Goal: Task Accomplishment & Management: Use online tool/utility

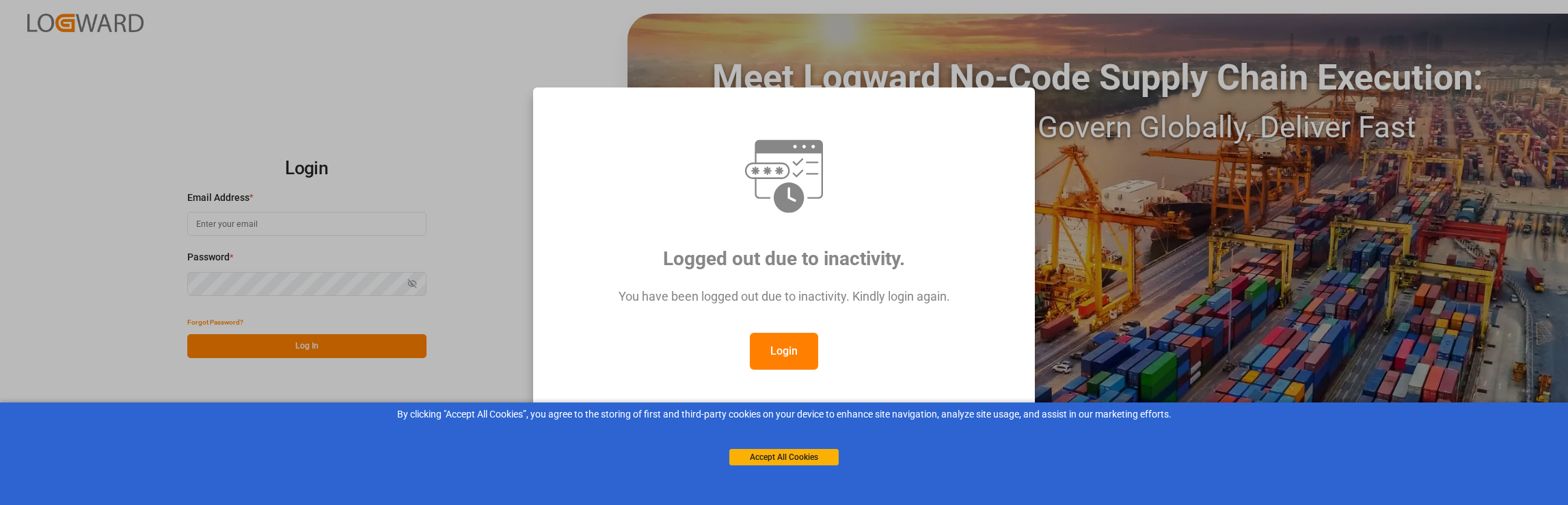
click at [779, 348] on button "Login" at bounding box center [784, 351] width 68 height 37
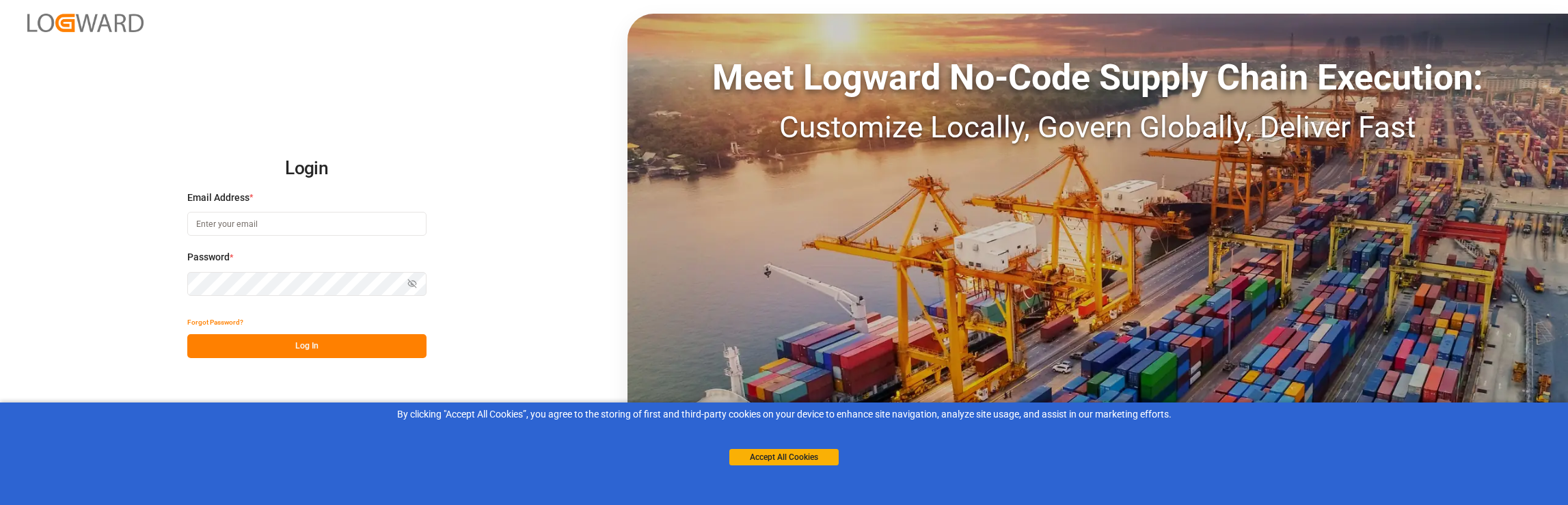
click at [283, 220] on input at bounding box center [307, 224] width 239 height 24
type input "[PERSON_NAME][EMAIL_ADDRESS][PERSON_NAME][DOMAIN_NAME]"
click at [498, 380] on div "Login Email Address * [PERSON_NAME][EMAIL_ADDRESS][PERSON_NAME][DOMAIN_NAME] Pa…" at bounding box center [784, 252] width 1568 height 505
click at [302, 343] on button "Log In" at bounding box center [307, 346] width 239 height 24
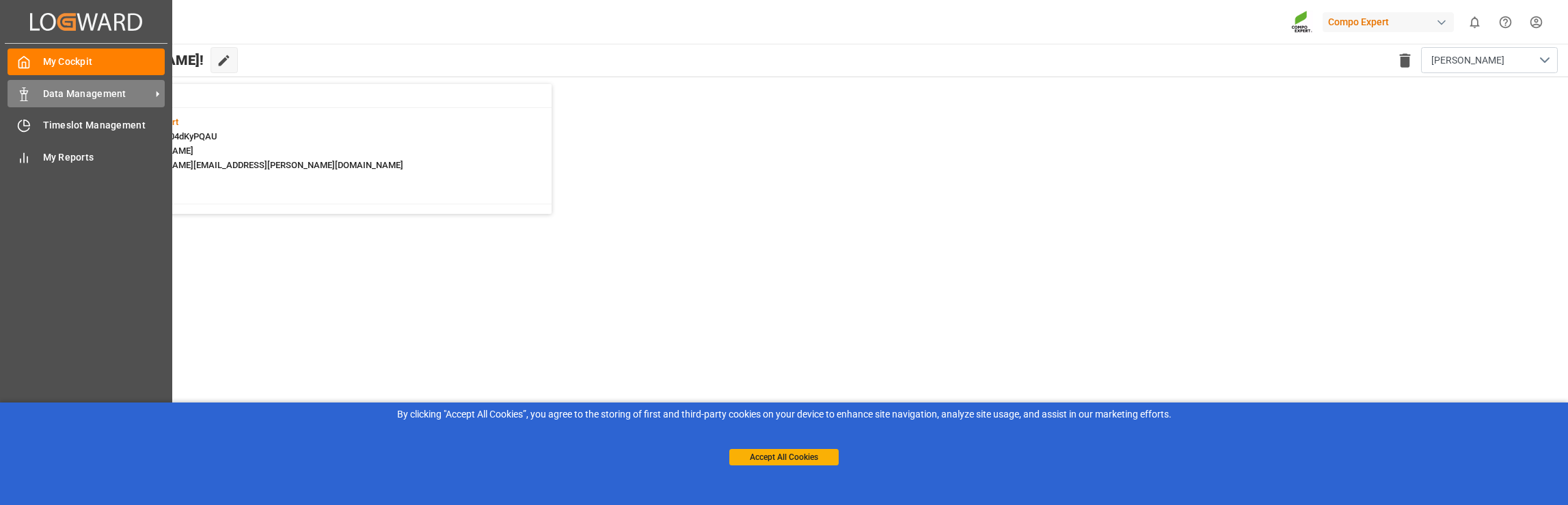
click at [95, 92] on span "Data Management" at bounding box center [97, 94] width 108 height 14
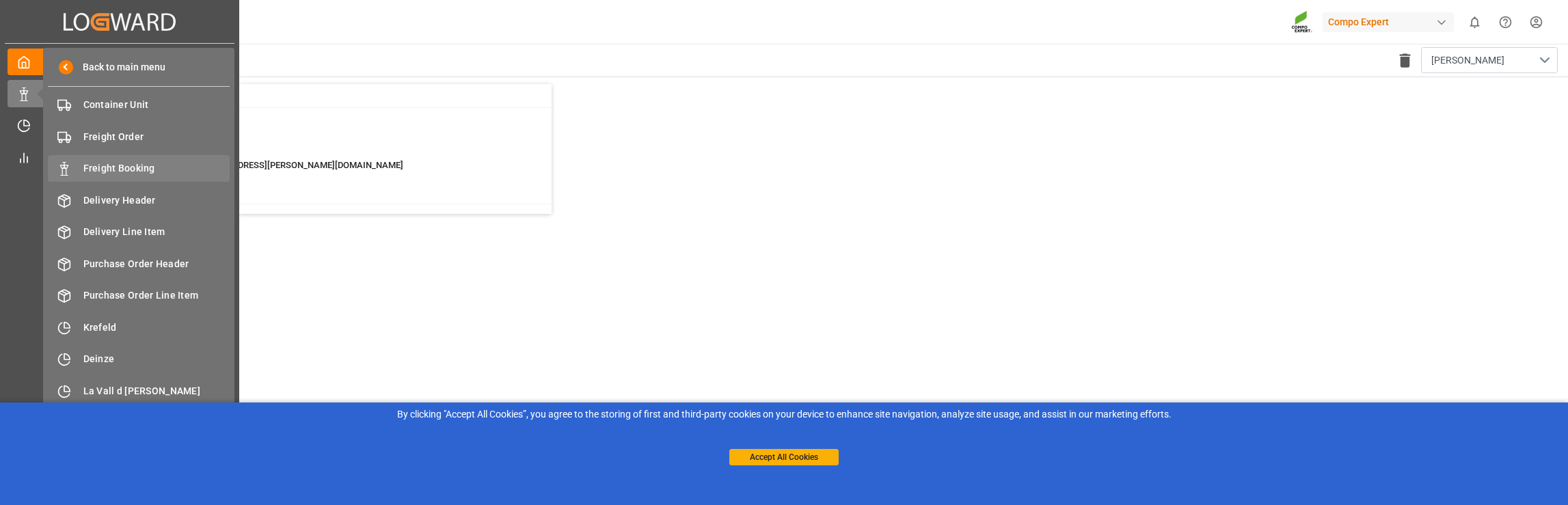
click at [94, 168] on span "Freight Booking" at bounding box center [156, 168] width 147 height 14
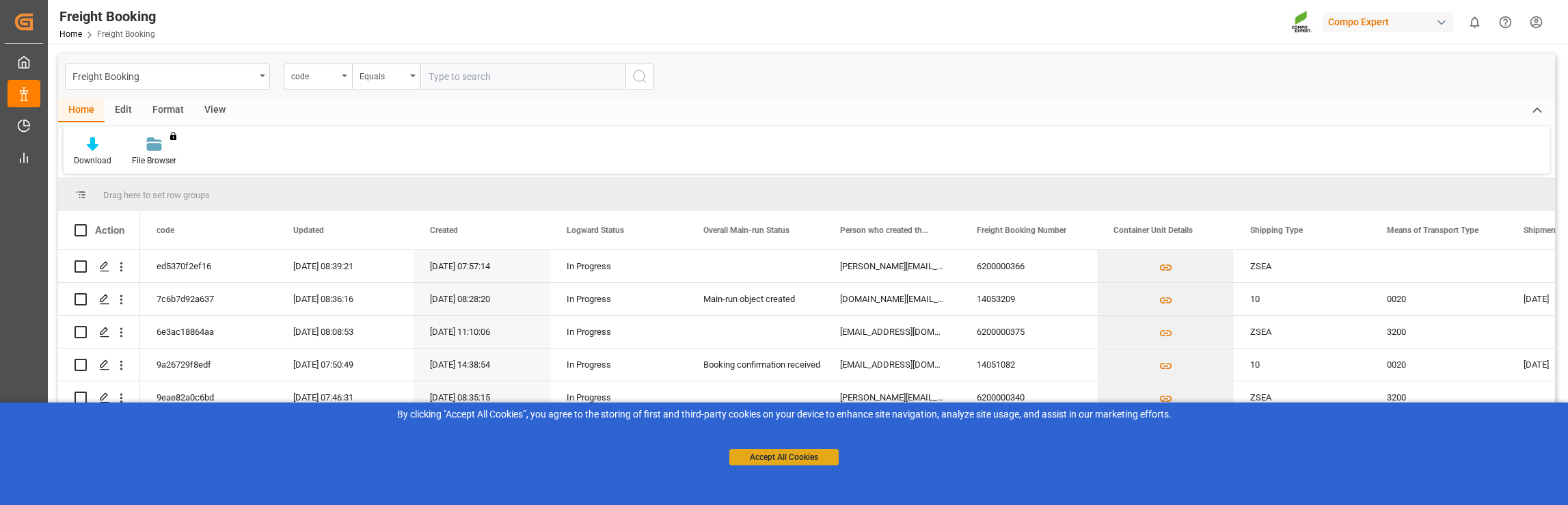
click at [786, 461] on button "Accept All Cookies" at bounding box center [784, 456] width 109 height 16
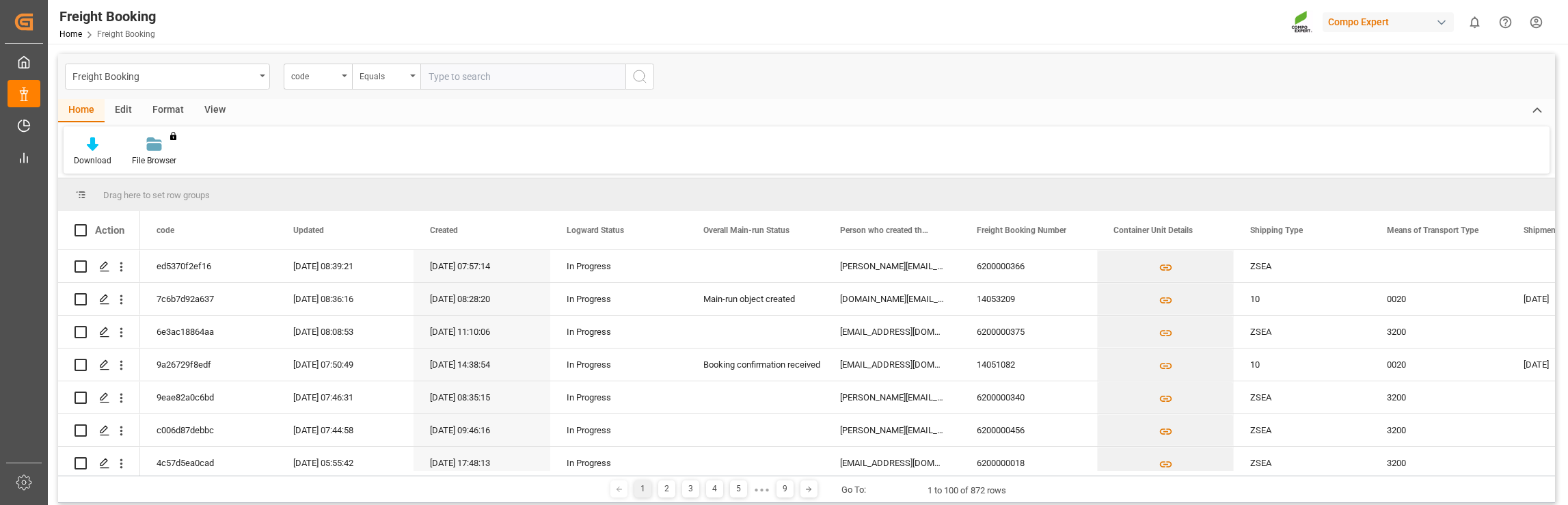
click at [1505, 490] on div "1 2 3 4 5 ● ● ● 9 Go To: 1 to 100 of 872 rows" at bounding box center [806, 489] width 1497 height 27
click at [805, 492] on icon at bounding box center [808, 490] width 8 height 8
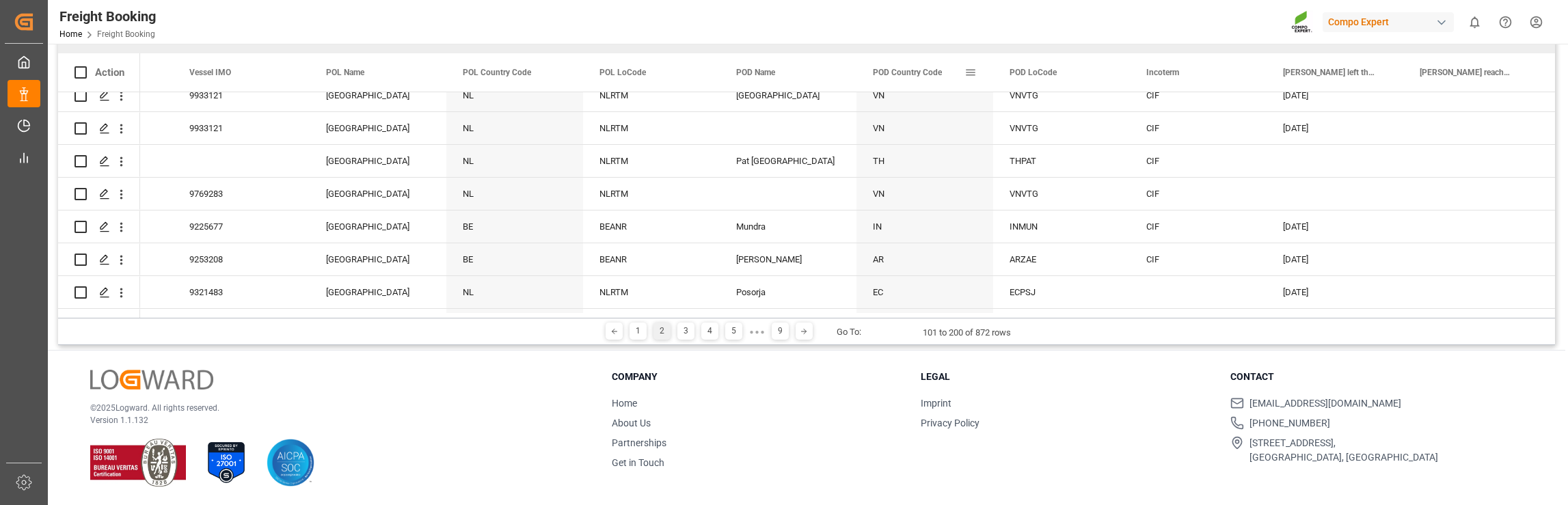
click at [899, 75] on span "POD Country Code" at bounding box center [907, 73] width 69 height 10
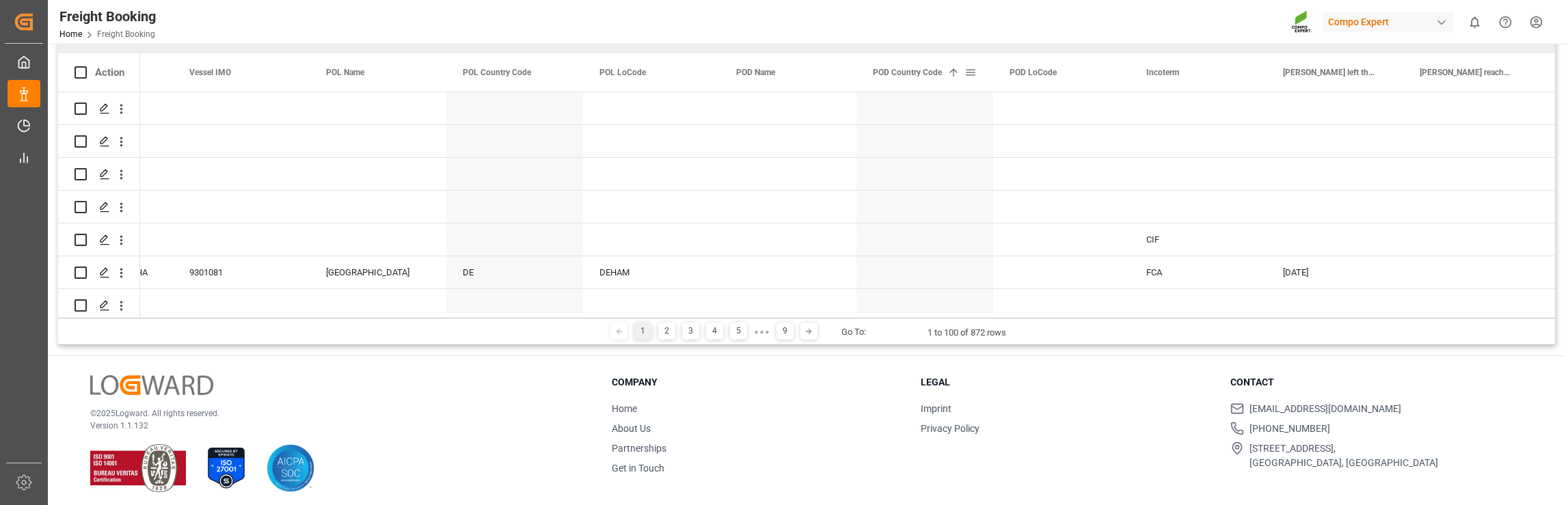
click at [968, 73] on span at bounding box center [970, 72] width 12 height 12
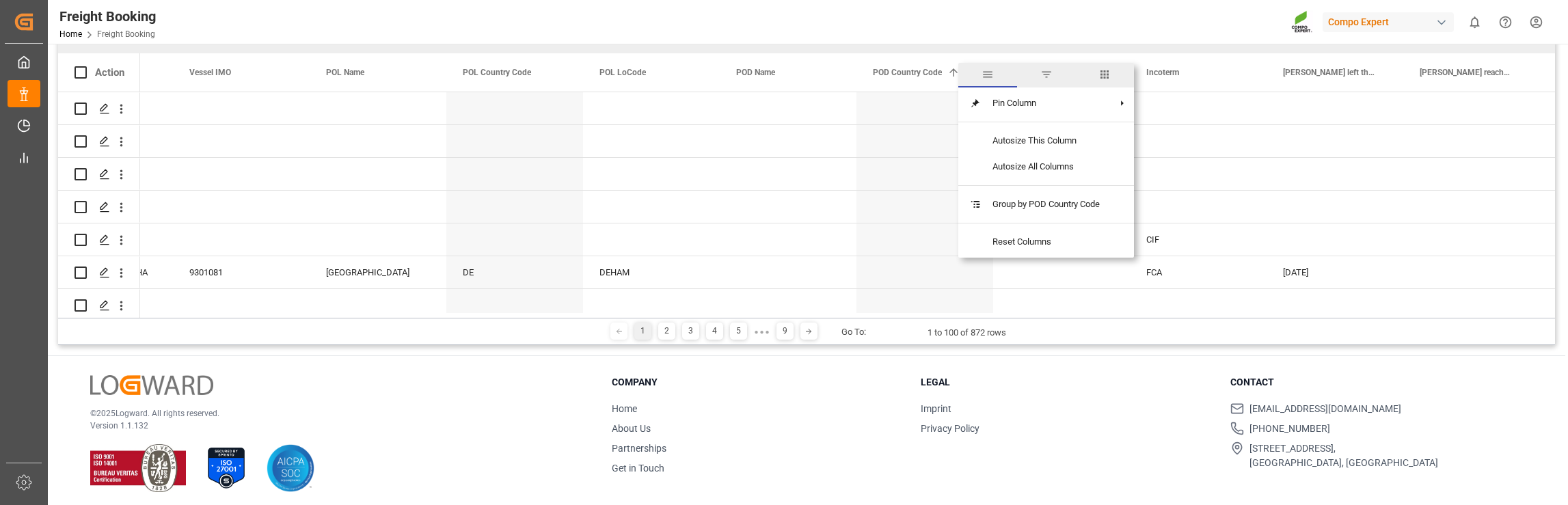
click at [1109, 74] on span "columns" at bounding box center [1104, 74] width 12 height 12
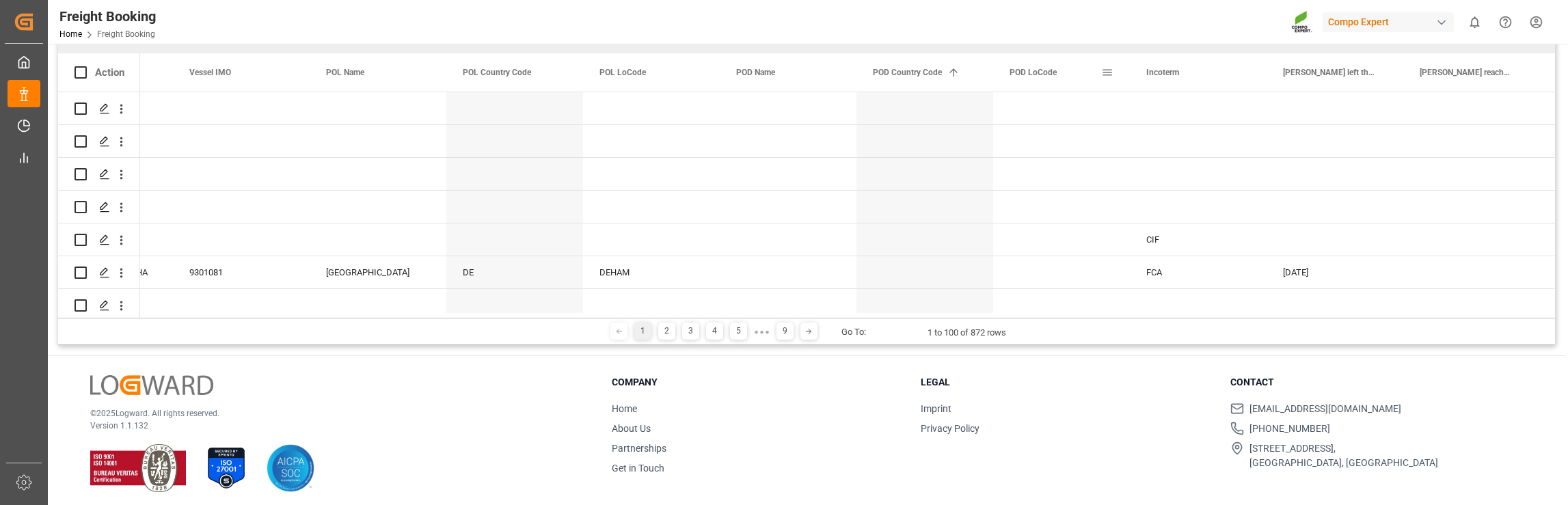
click at [1109, 74] on span at bounding box center [1106, 72] width 12 height 12
click at [961, 71] on div "POD Country Code 1" at bounding box center [918, 73] width 92 height 38
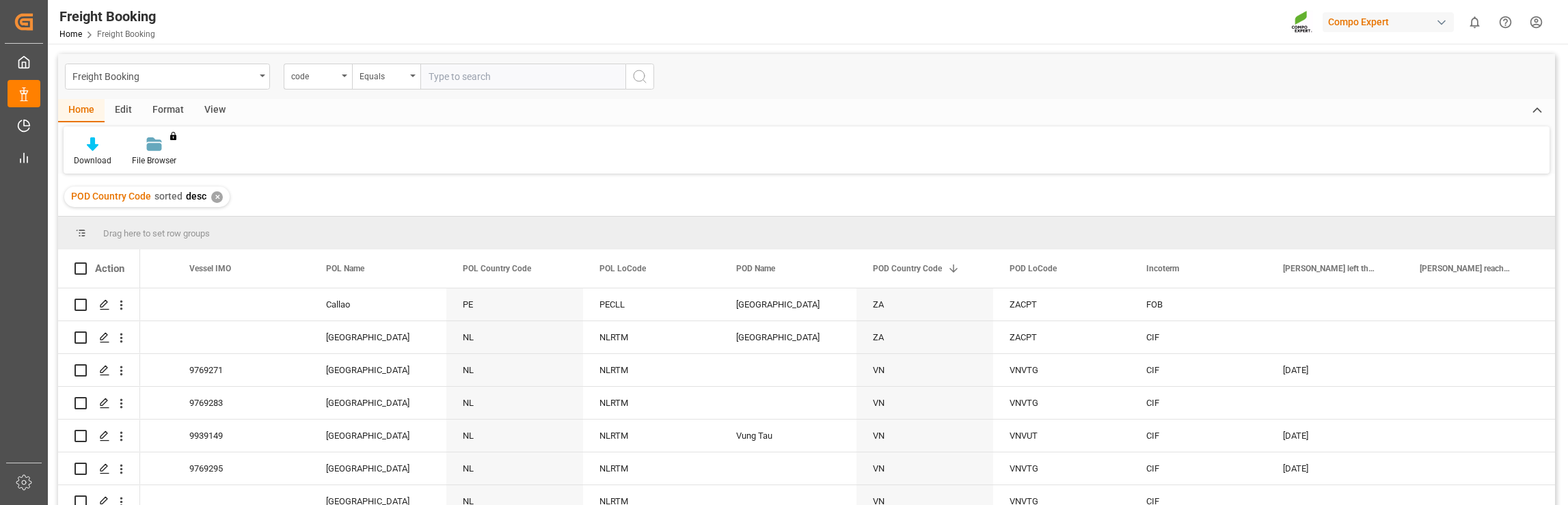
click at [211, 194] on div "✕" at bounding box center [217, 197] width 11 height 11
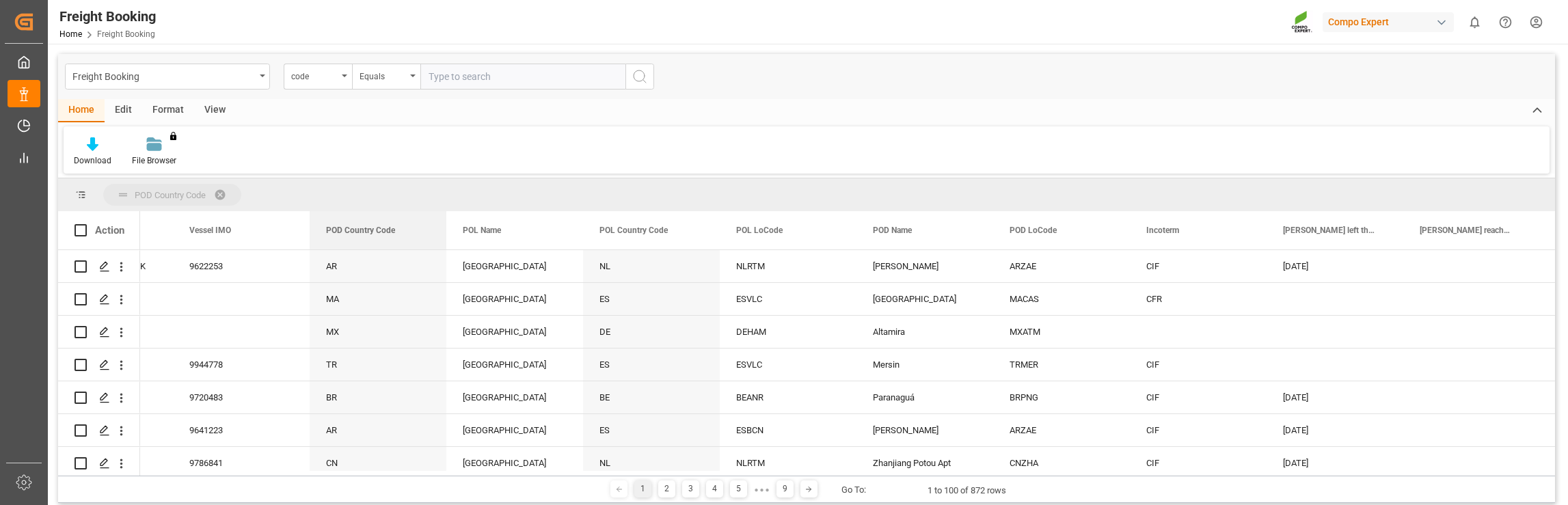
drag, startPoint x: 905, startPoint y: 234, endPoint x: 175, endPoint y: 197, distance: 730.9
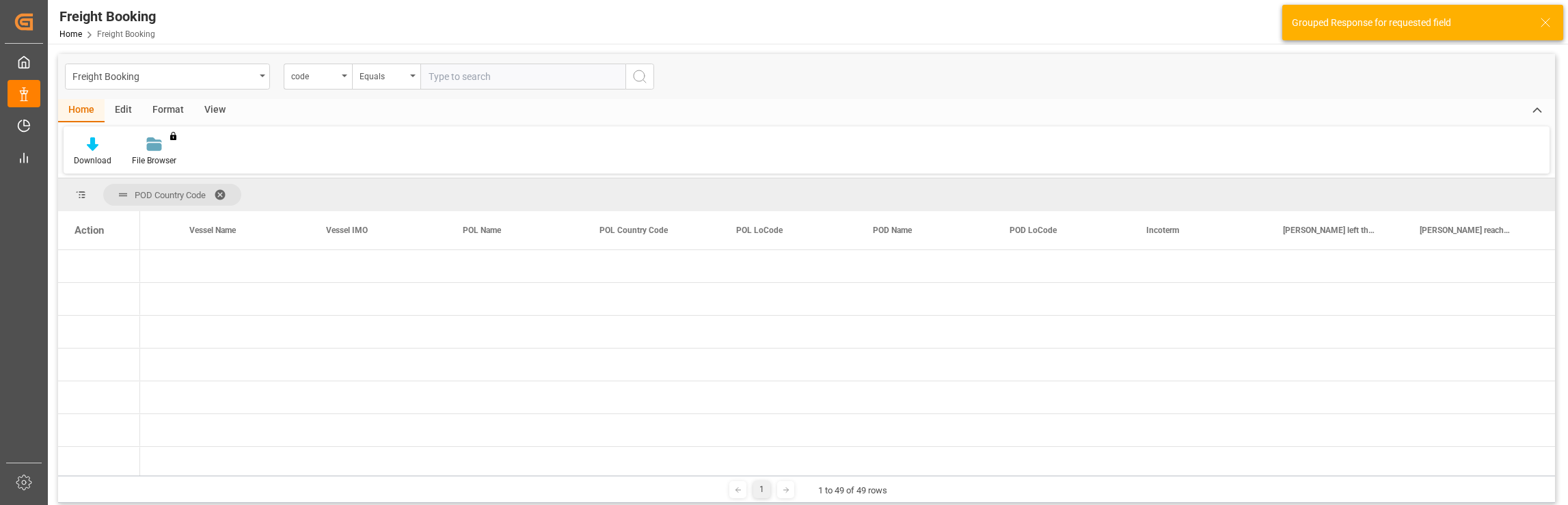
click at [226, 189] on span at bounding box center [225, 194] width 22 height 12
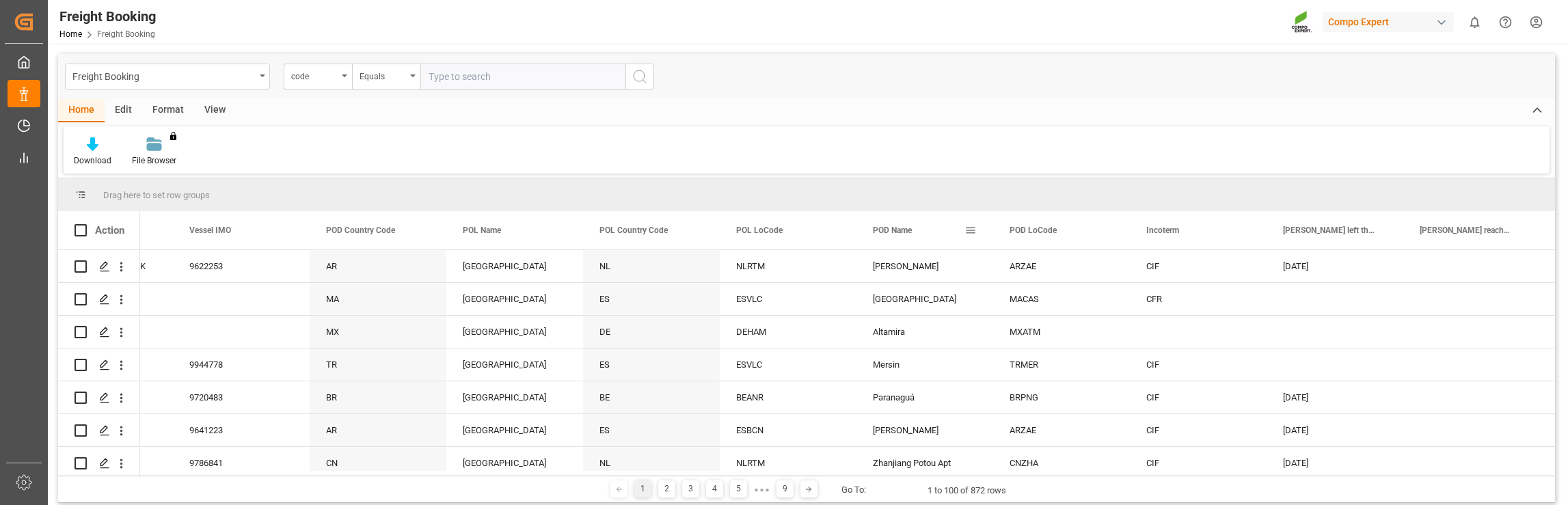
click at [977, 230] on div "POD Name" at bounding box center [925, 230] width 137 height 38
click at [893, 235] on span "POD Name" at bounding box center [891, 230] width 39 height 10
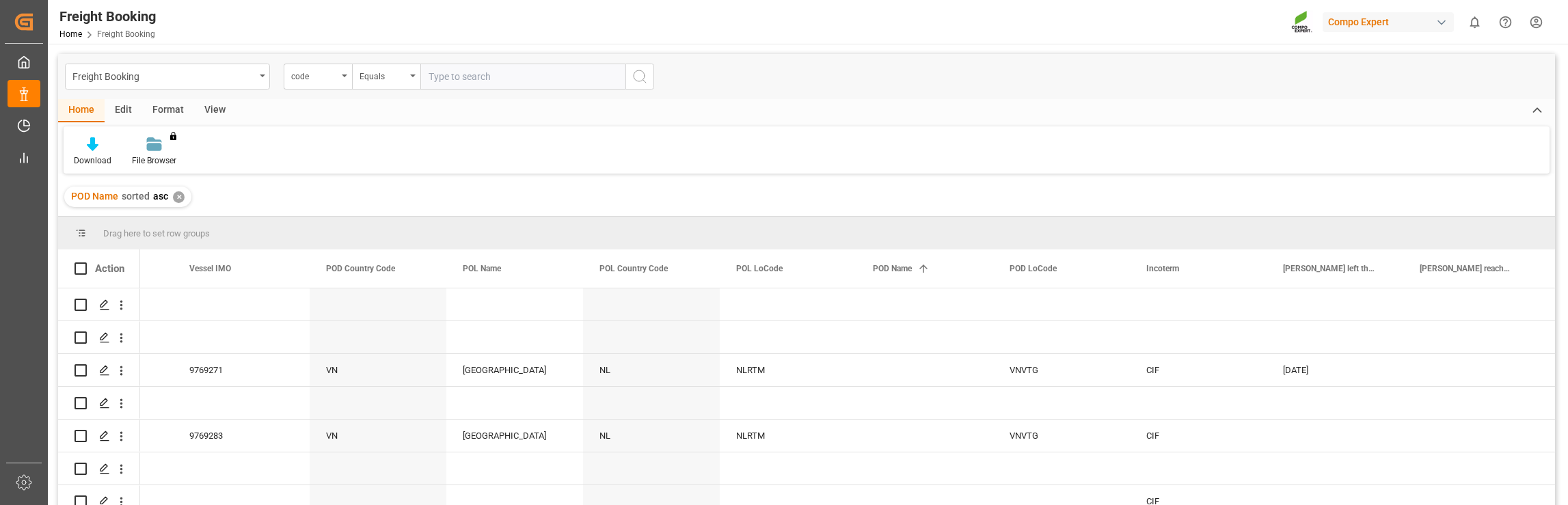
click at [176, 196] on div "✕" at bounding box center [178, 197] width 11 height 11
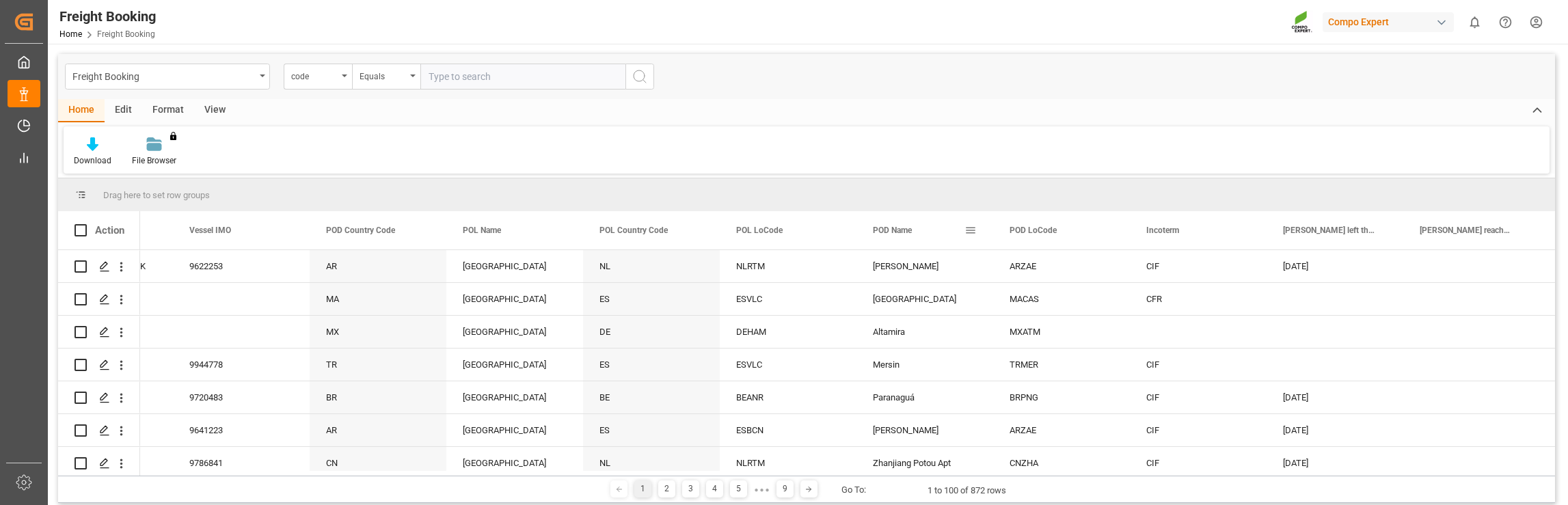
click at [970, 232] on span at bounding box center [970, 230] width 12 height 12
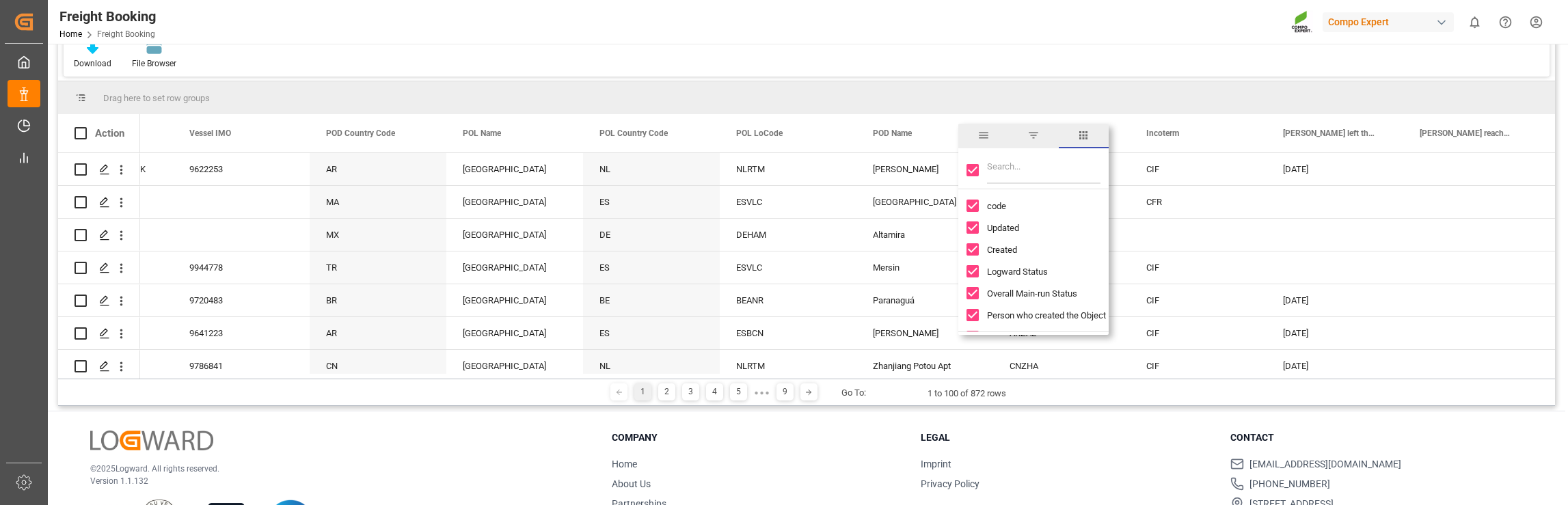
scroll to position [68, 0]
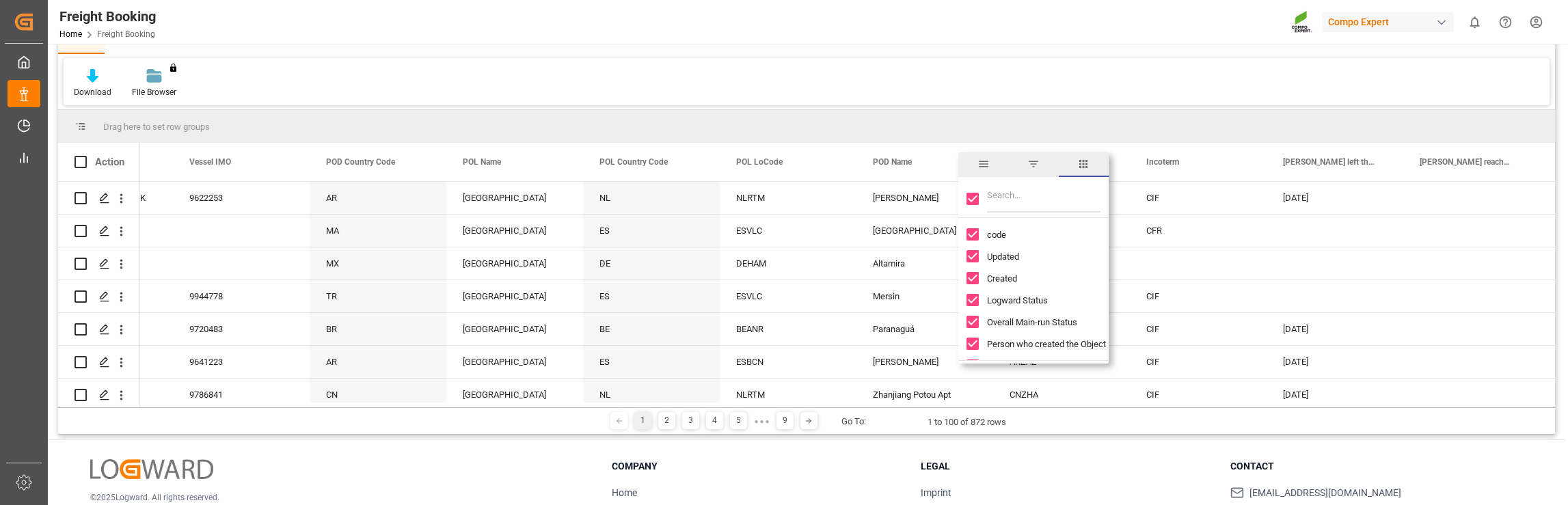
click at [980, 163] on span "general" at bounding box center [983, 163] width 12 height 12
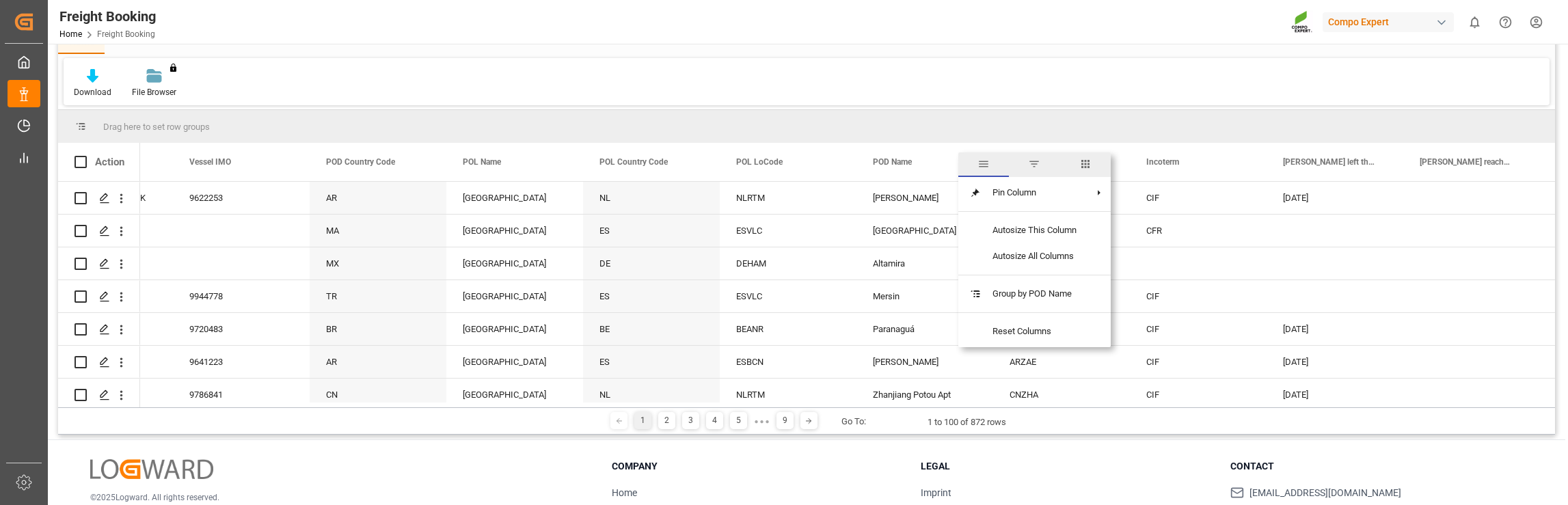
click at [1037, 165] on span "filter" at bounding box center [1034, 163] width 12 height 12
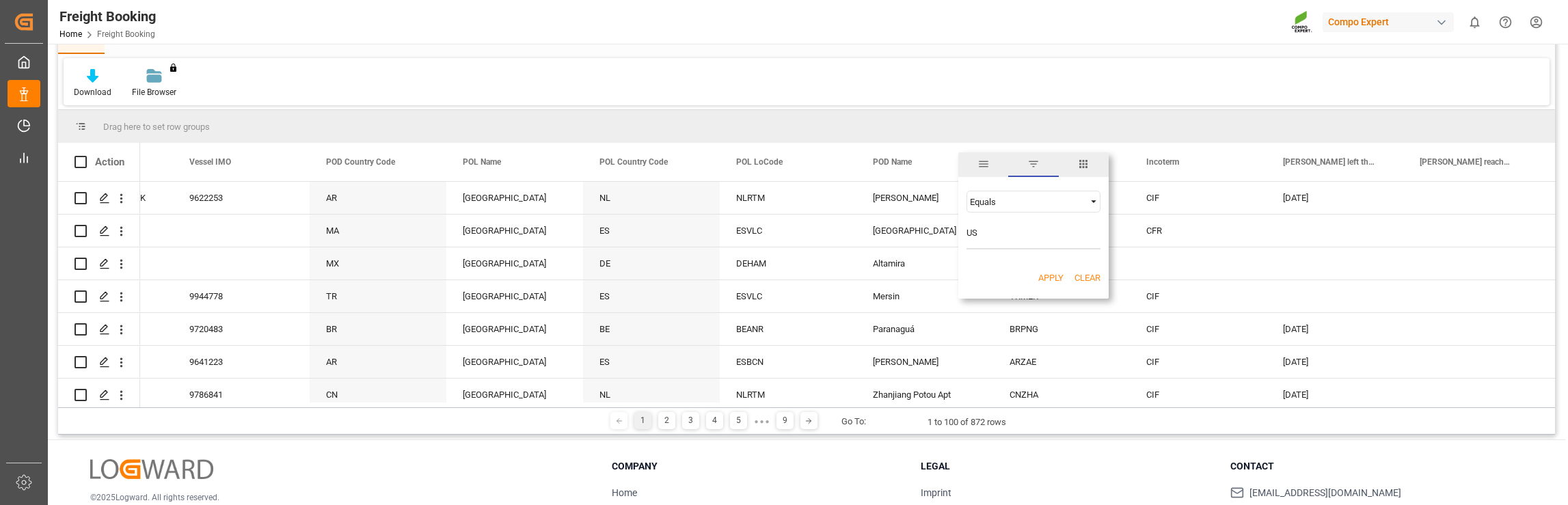
type input "US"
click at [1051, 277] on button "Apply" at bounding box center [1051, 278] width 25 height 13
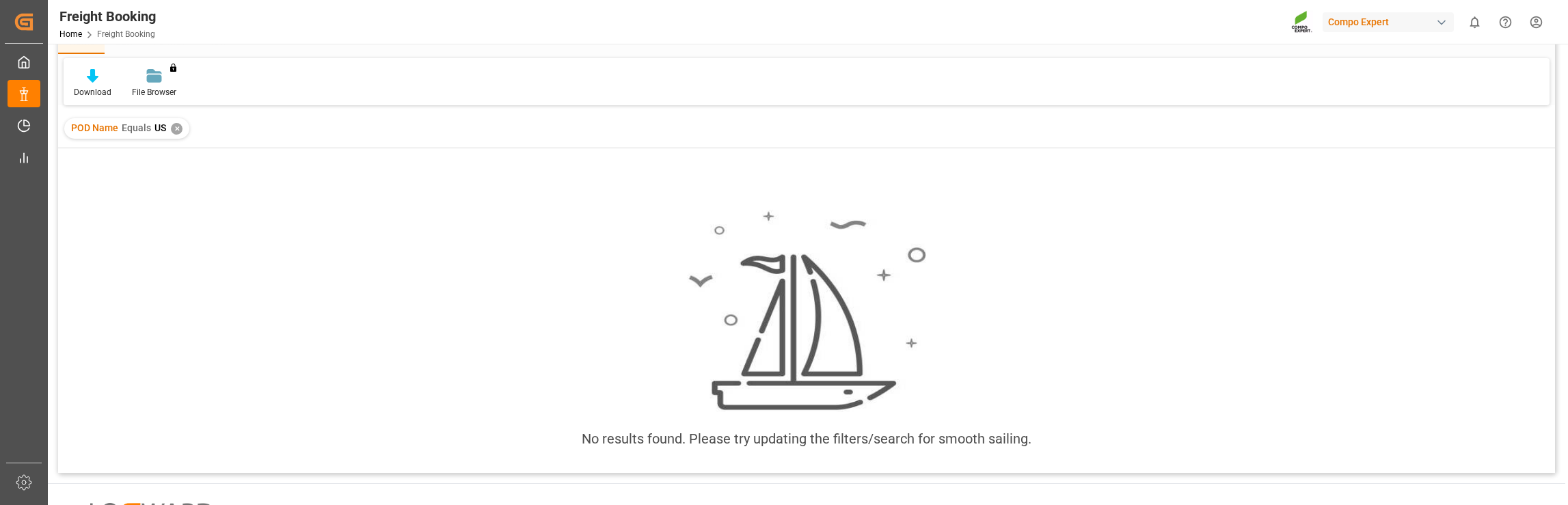
click at [175, 130] on div "✕" at bounding box center [176, 129] width 11 height 11
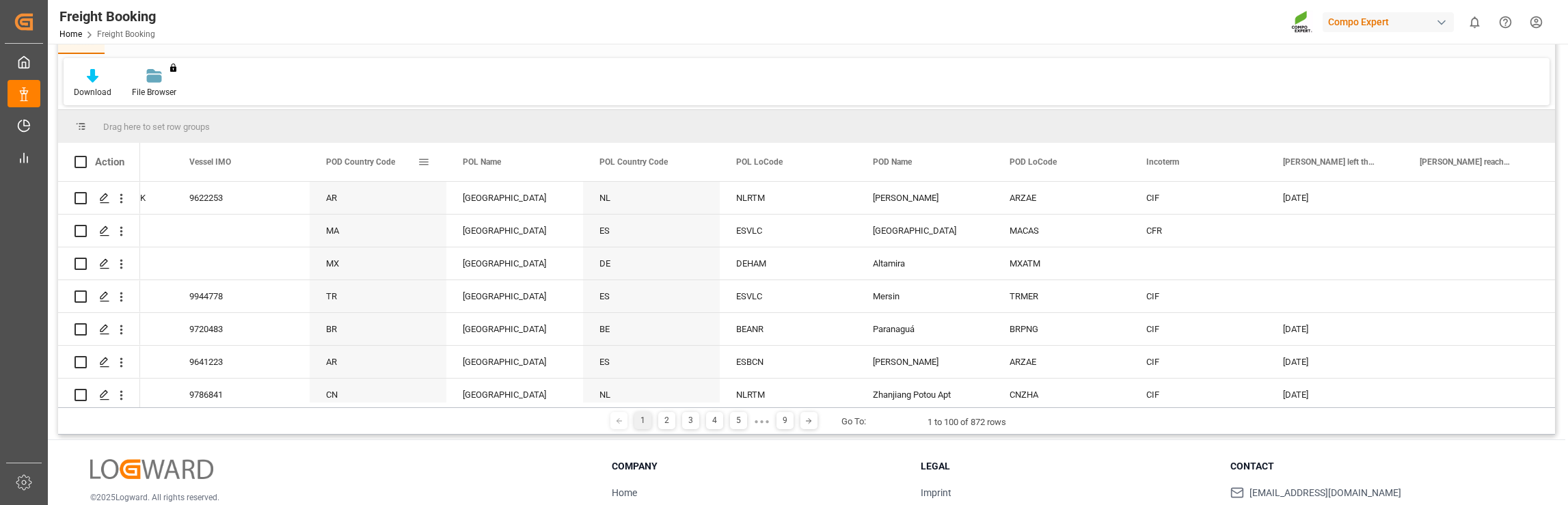
click at [425, 163] on span at bounding box center [424, 161] width 12 height 12
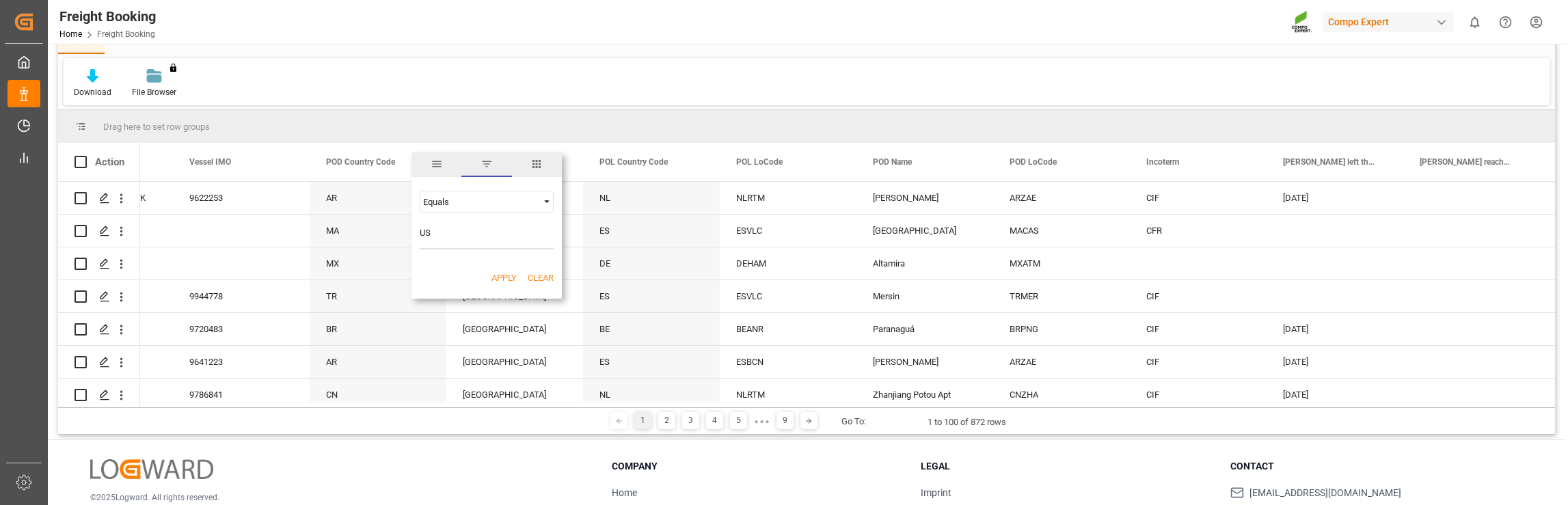
type input "US"
click at [501, 271] on button "Apply" at bounding box center [504, 278] width 25 height 13
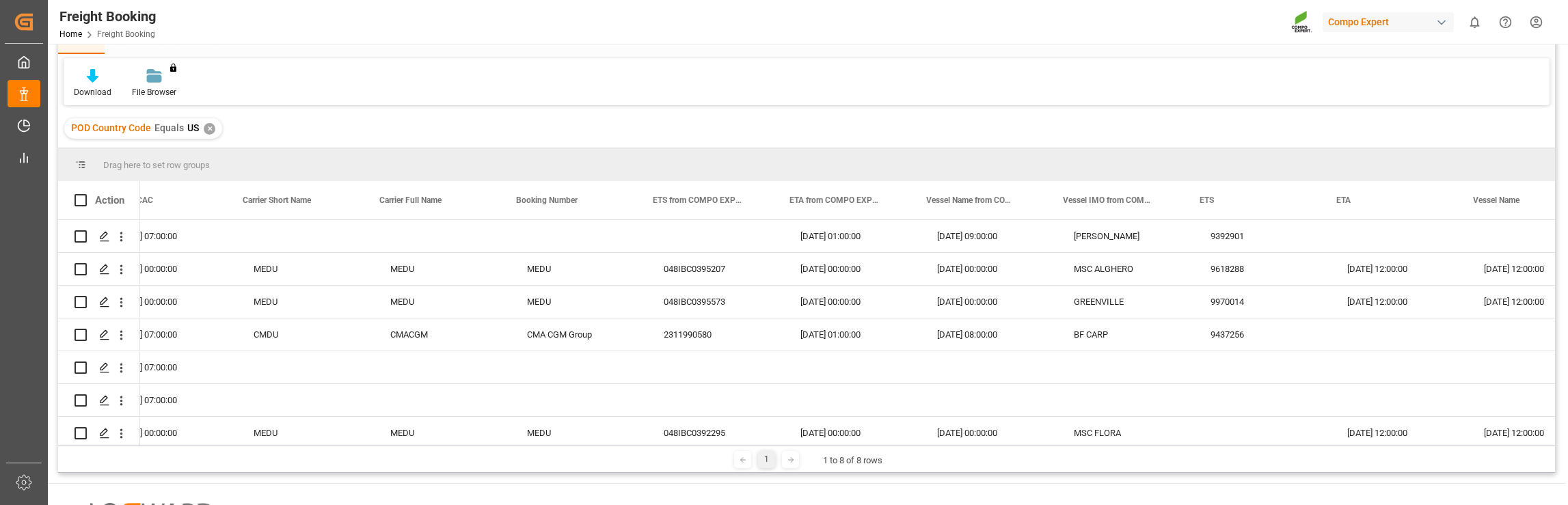
scroll to position [0, 2974]
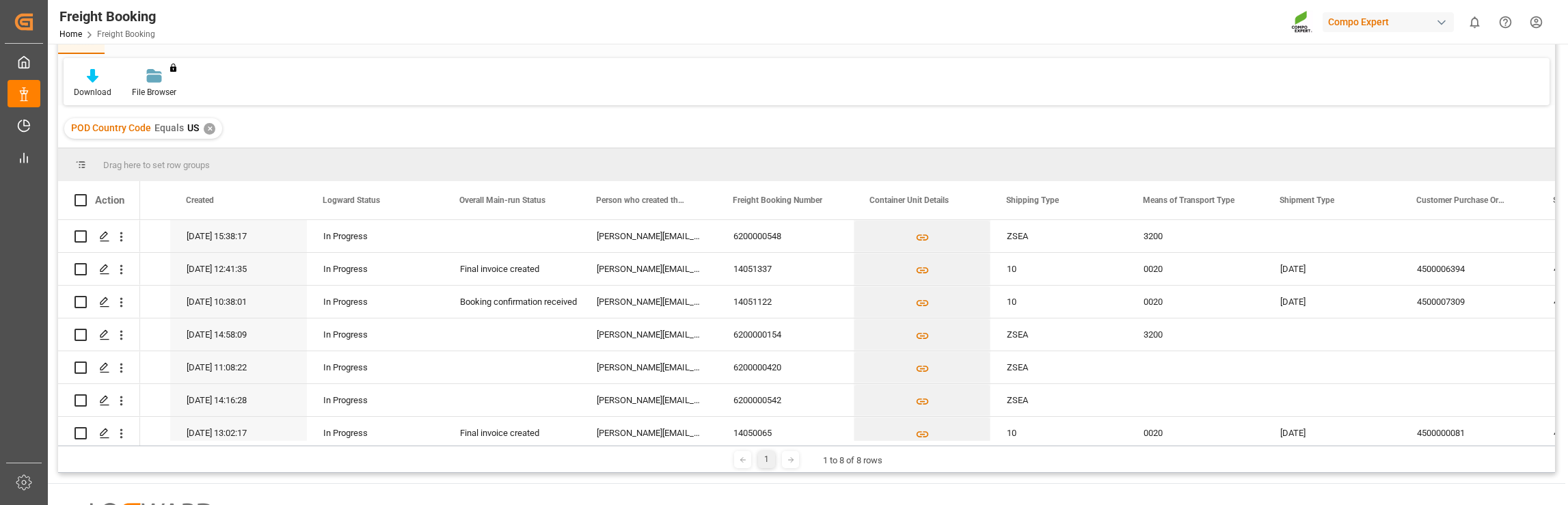
drag, startPoint x: 217, startPoint y: 440, endPoint x: 246, endPoint y: 446, distance: 29.6
click at [246, 446] on div "Drag here to set row groups Drag here to set column labels Action Freight Unit …" at bounding box center [806, 310] width 1497 height 325
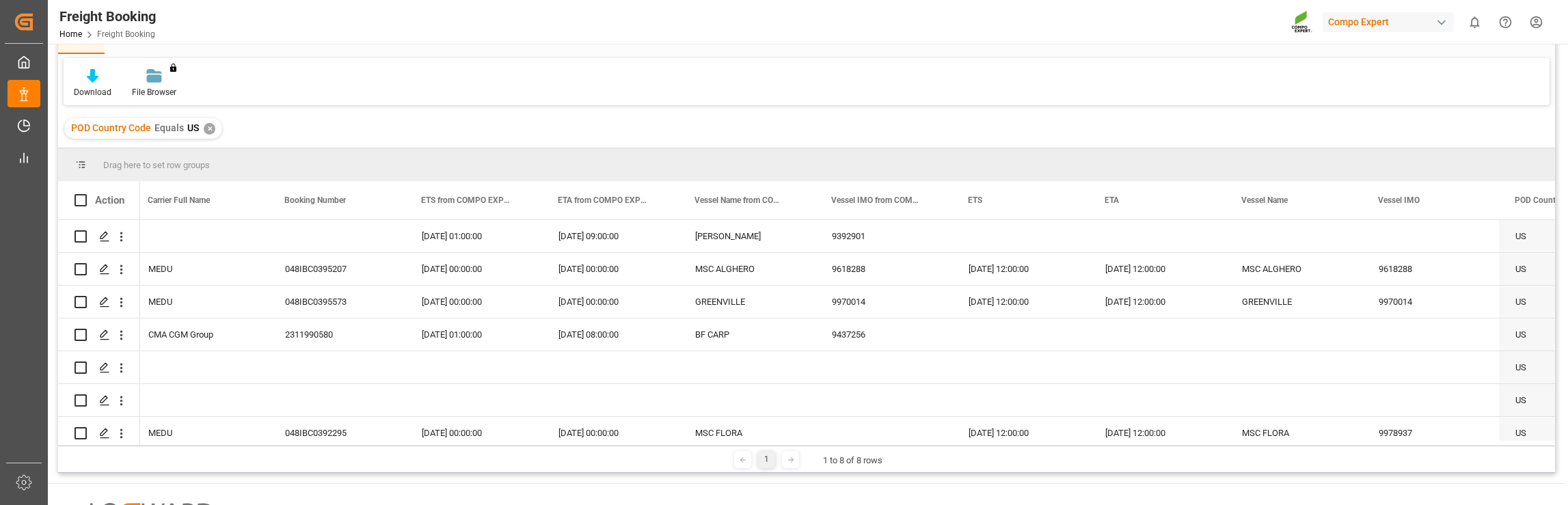
drag, startPoint x: 440, startPoint y: 440, endPoint x: 407, endPoint y: 446, distance: 33.5
click at [391, 442] on div at bounding box center [845, 442] width 1410 height 5
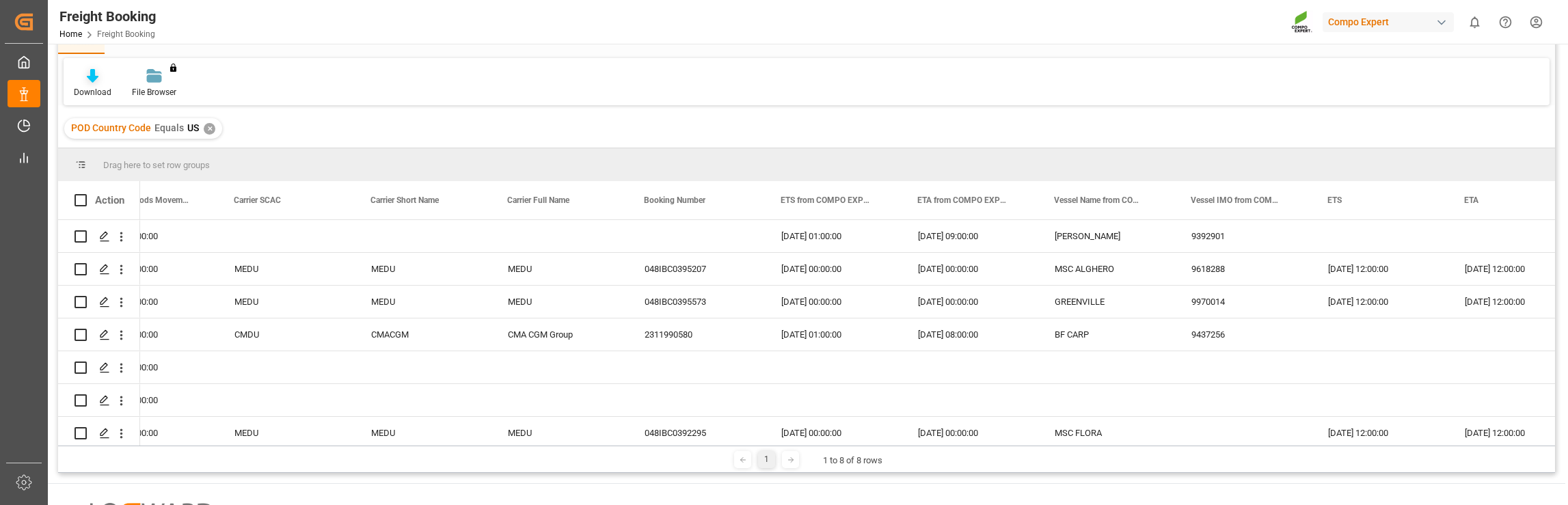
click at [93, 83] on div "Download" at bounding box center [92, 83] width 58 height 30
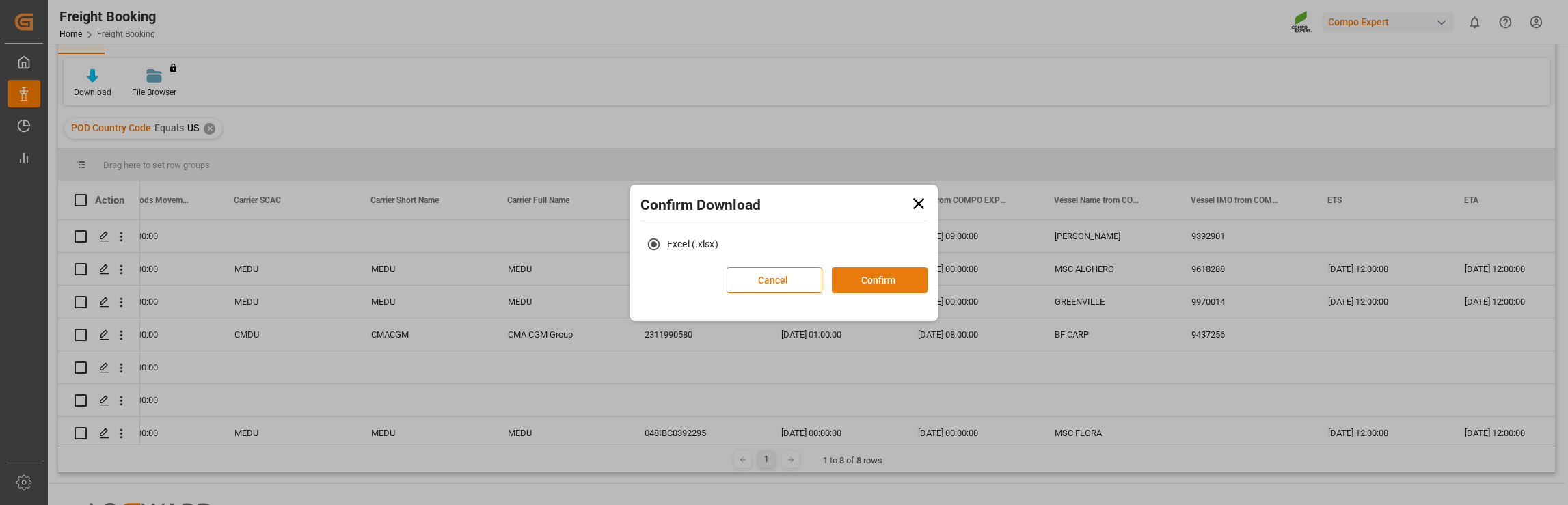
click at [849, 282] on button "Confirm" at bounding box center [879, 280] width 96 height 26
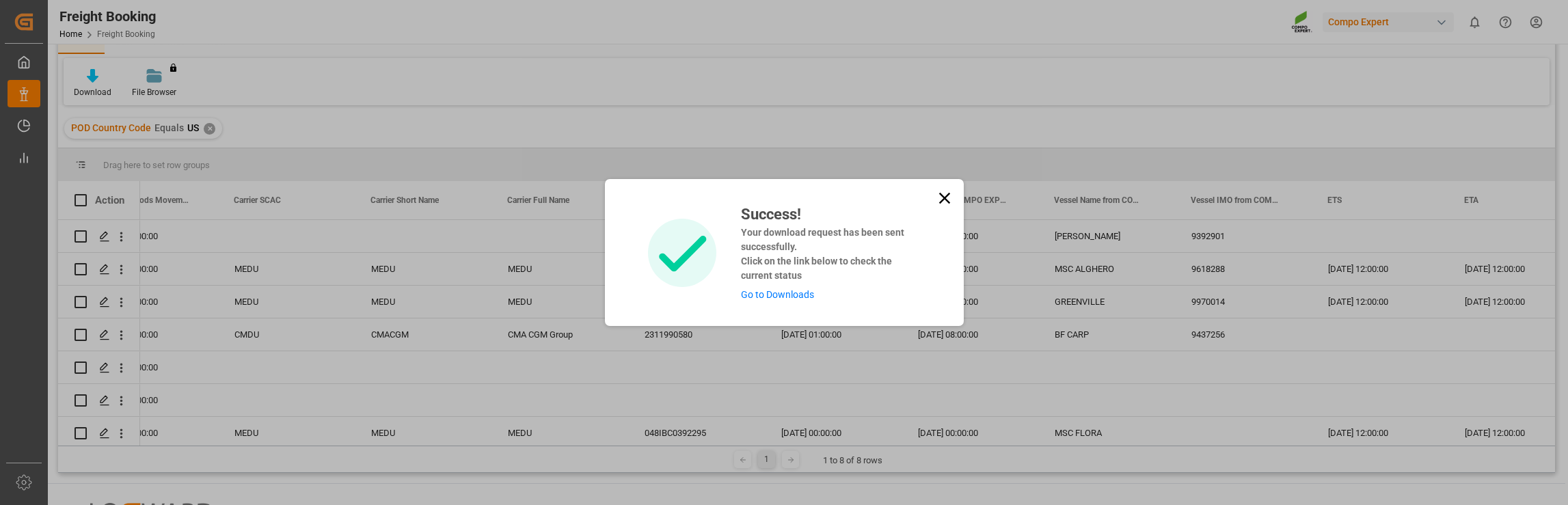
click at [798, 296] on link "Go to Downloads" at bounding box center [777, 294] width 73 height 11
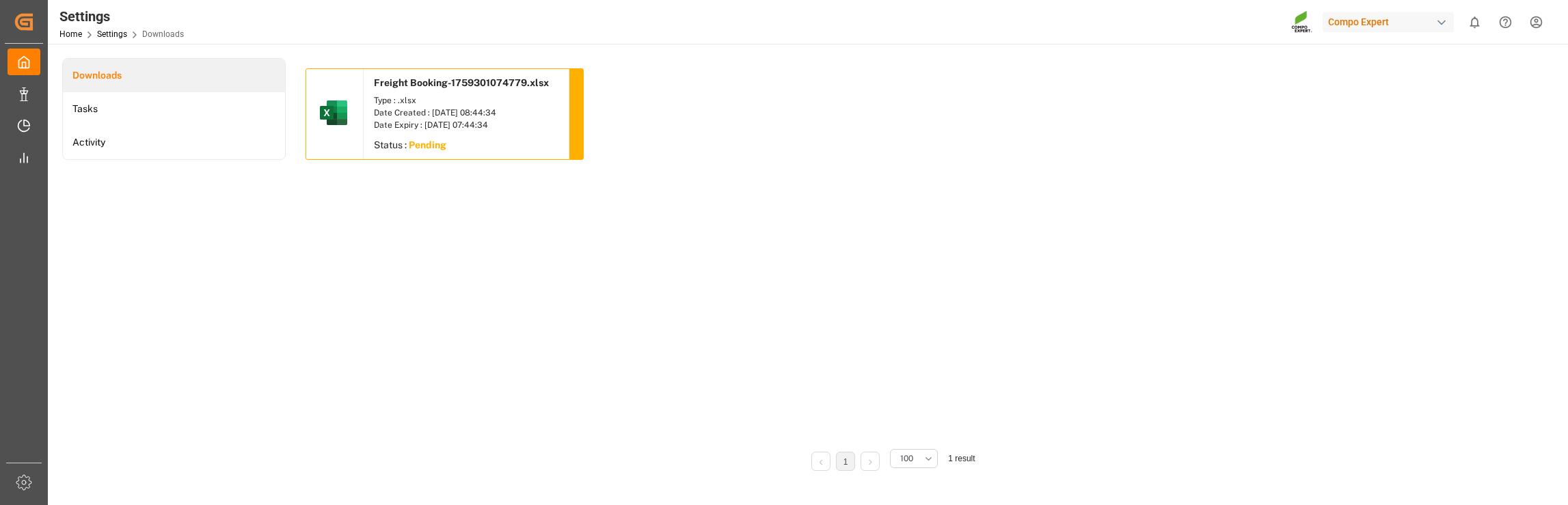
click at [419, 107] on div "Date Created : [DATE] 08:44:34" at bounding box center [466, 112] width 185 height 12
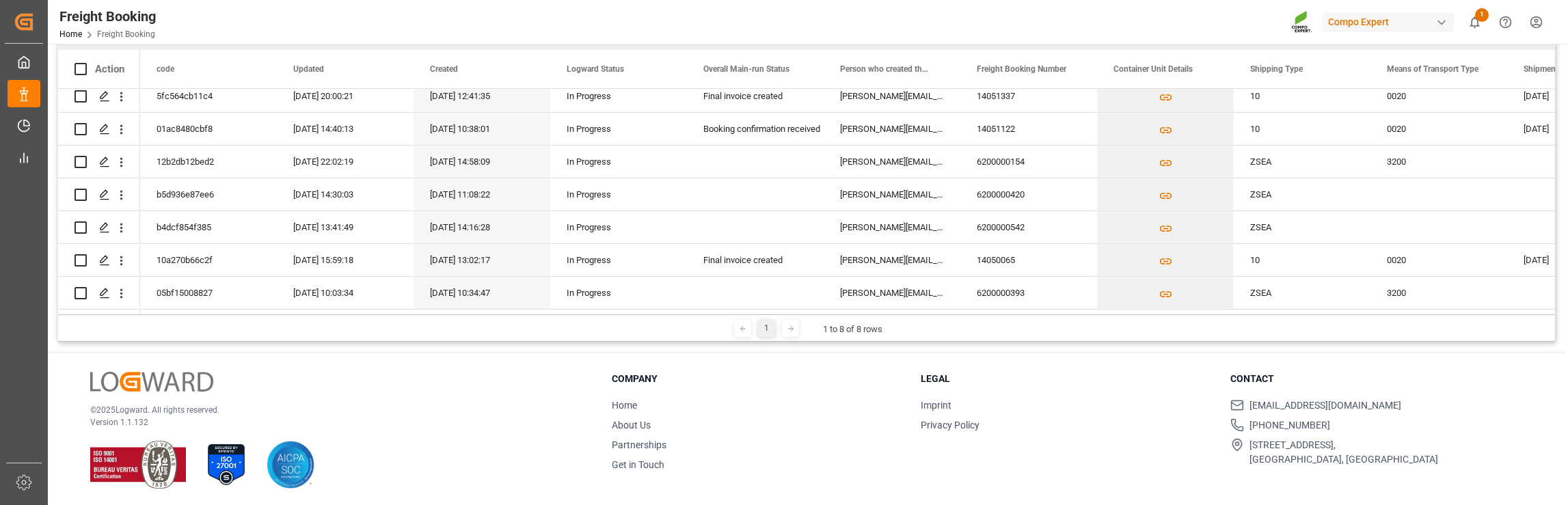
scroll to position [201, 0]
drag, startPoint x: 975, startPoint y: 286, endPoint x: 996, endPoint y: 286, distance: 21.0
click at [996, 286] on div "6200000393" at bounding box center [1029, 291] width 137 height 32
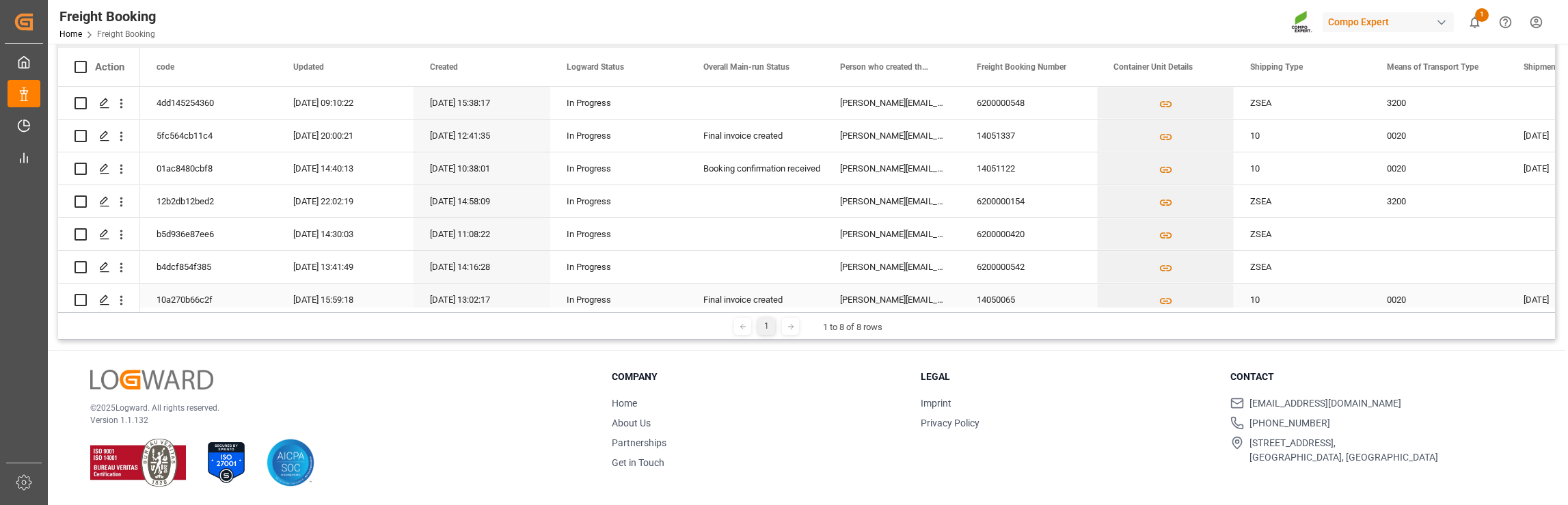
scroll to position [46, 0]
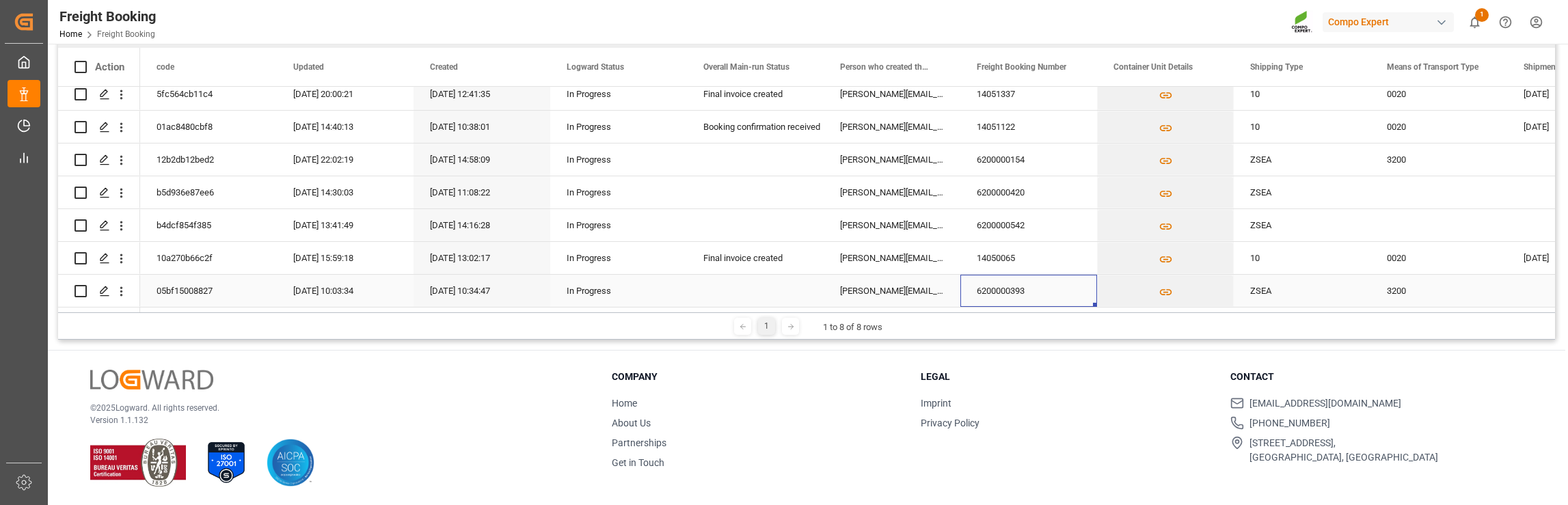
drag, startPoint x: 978, startPoint y: 283, endPoint x: 1020, endPoint y: 285, distance: 42.0
click at [1020, 285] on div "6200000393" at bounding box center [1029, 291] width 137 height 32
